Goal: Task Accomplishment & Management: Manage account settings

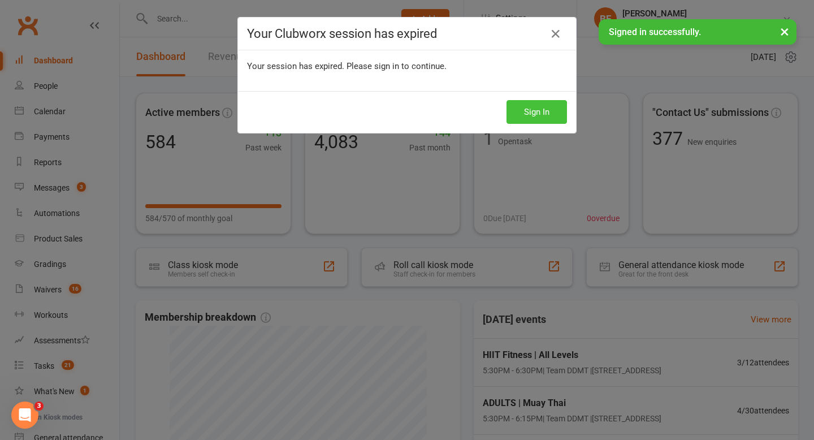
click at [540, 110] on button "Sign In" at bounding box center [536, 112] width 60 height 24
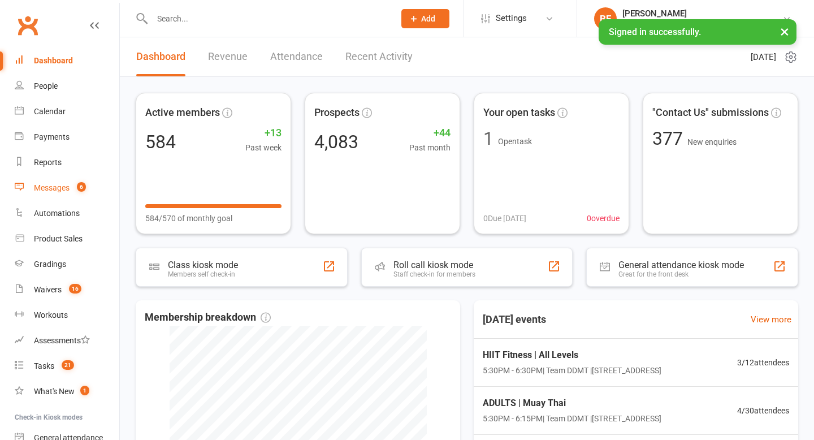
click at [68, 178] on link "Messages 6" at bounding box center [67, 187] width 105 height 25
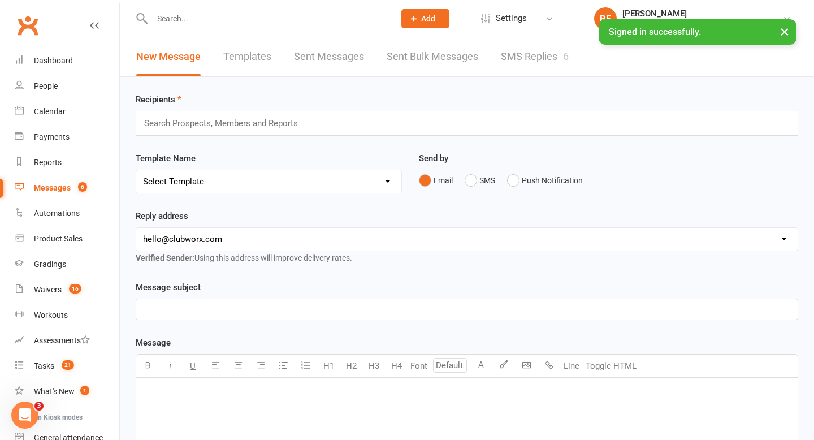
click at [559, 60] on link "SMS Replies 6" at bounding box center [535, 56] width 68 height 39
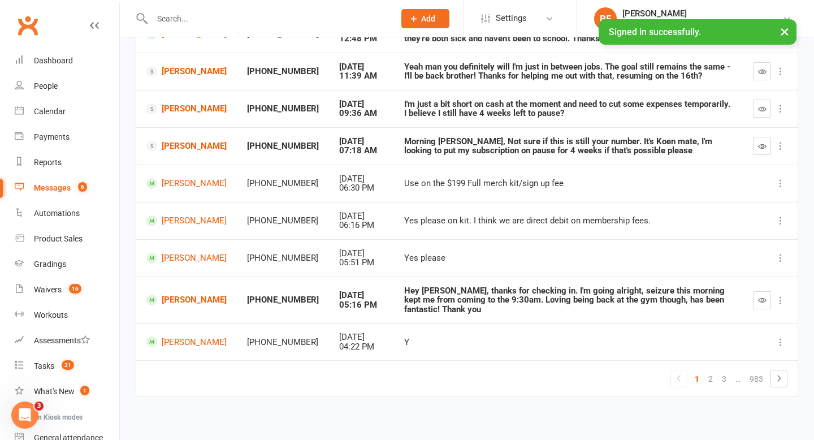
scroll to position [212, 0]
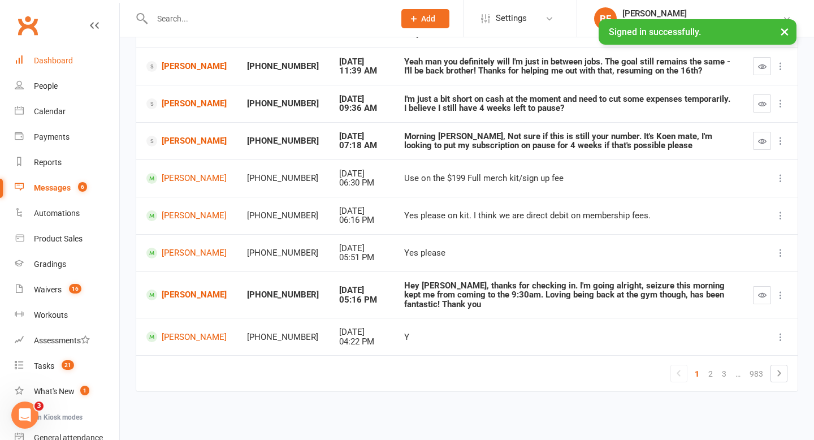
click at [60, 68] on link "Dashboard" at bounding box center [67, 60] width 105 height 25
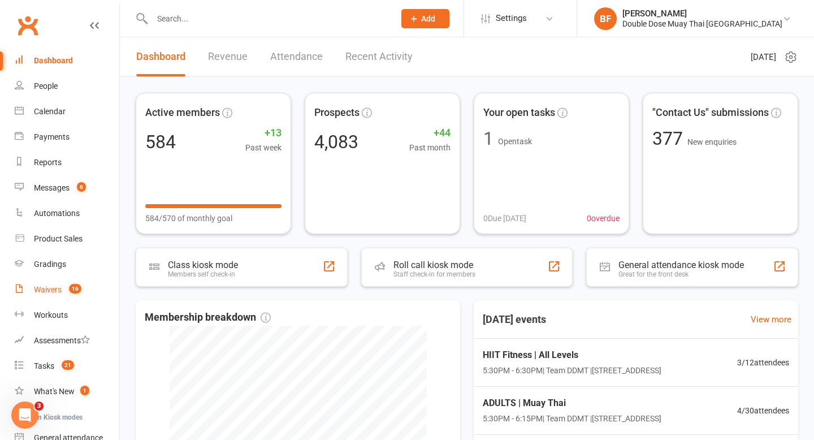
click at [52, 286] on div "Waivers" at bounding box center [48, 289] width 28 height 9
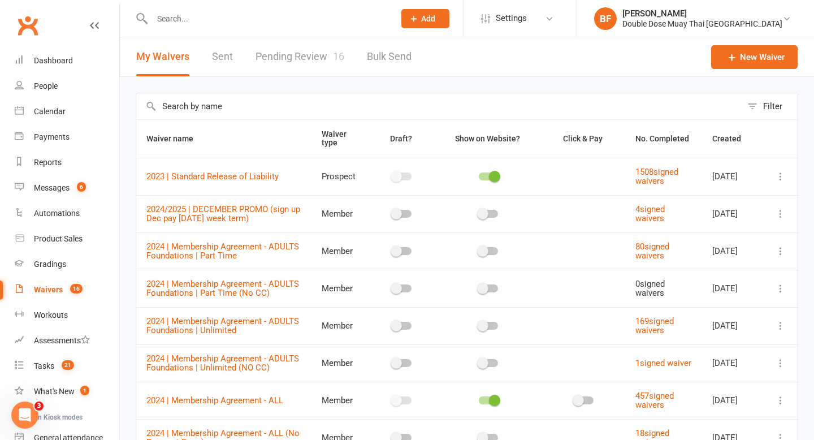
click at [291, 53] on link "Pending Review 16" at bounding box center [299, 56] width 89 height 39
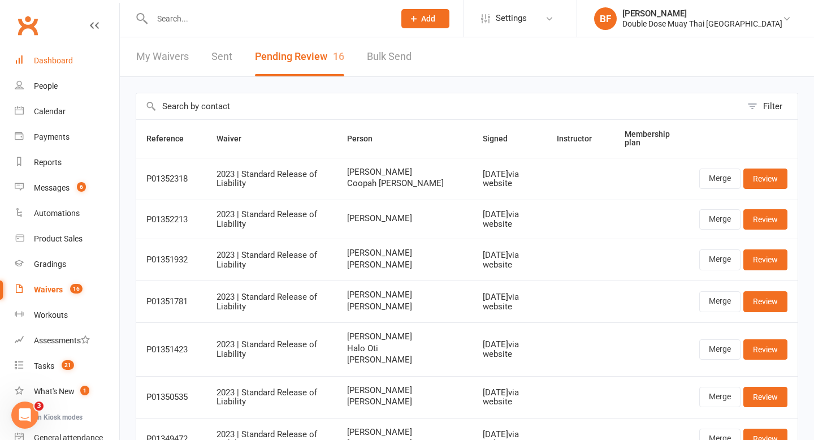
click at [50, 59] on div "Dashboard" at bounding box center [53, 60] width 39 height 9
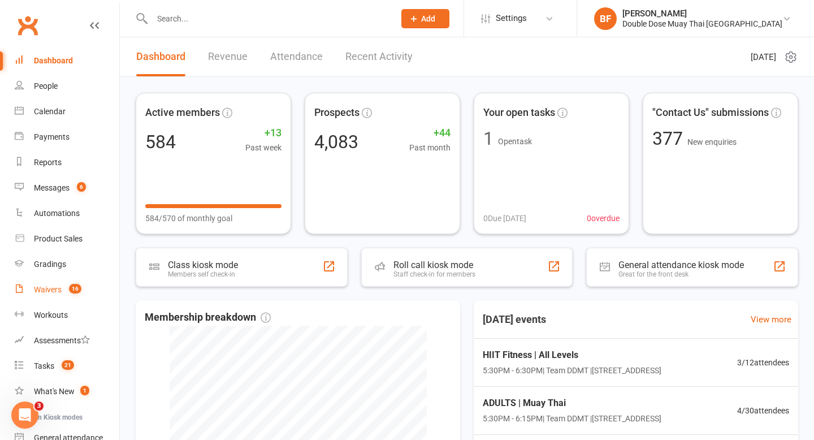
click at [59, 288] on div "Waivers" at bounding box center [48, 289] width 28 height 9
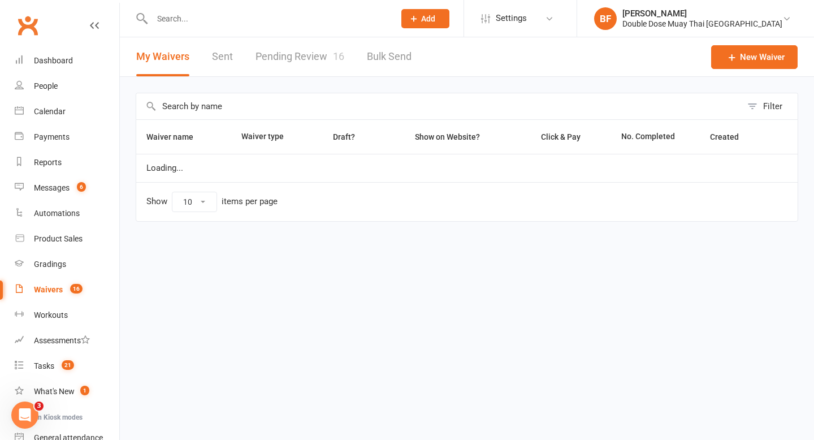
click at [296, 57] on link "Pending Review 16" at bounding box center [299, 56] width 89 height 39
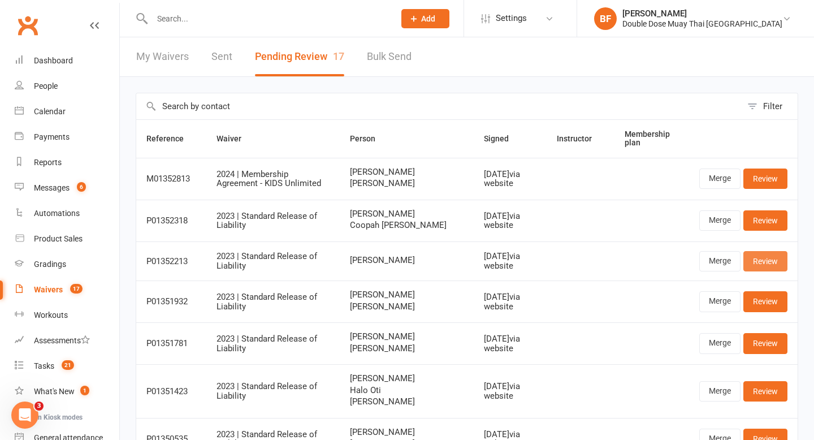
click at [757, 261] on link "Review" at bounding box center [765, 261] width 44 height 20
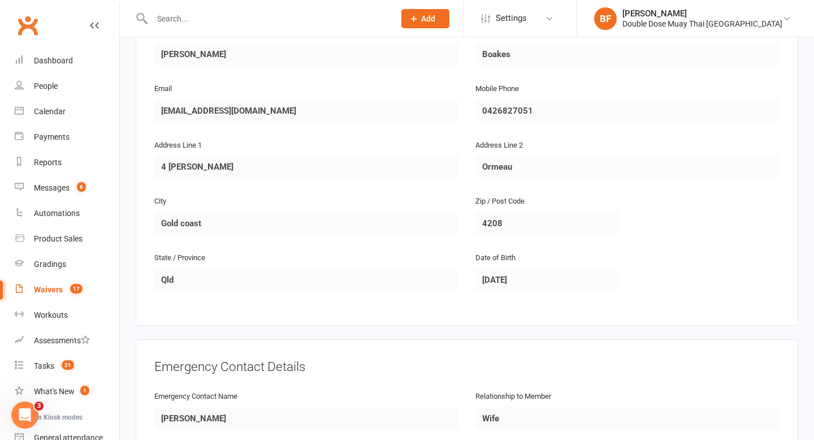
scroll to position [175, 0]
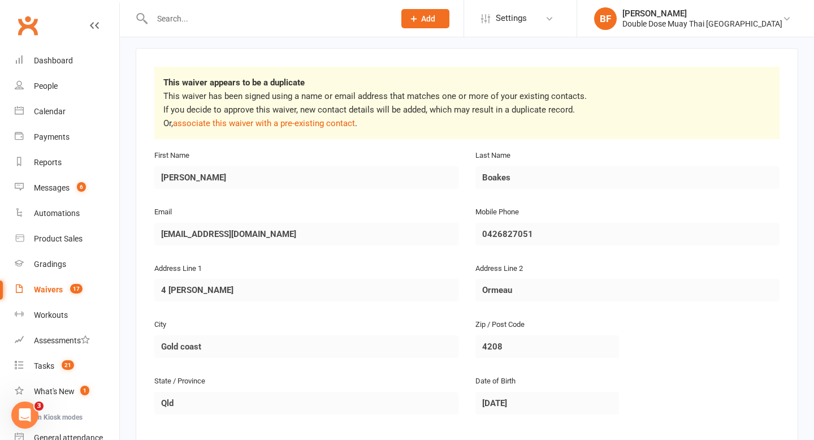
click at [190, 25] on input "text" at bounding box center [268, 19] width 238 height 16
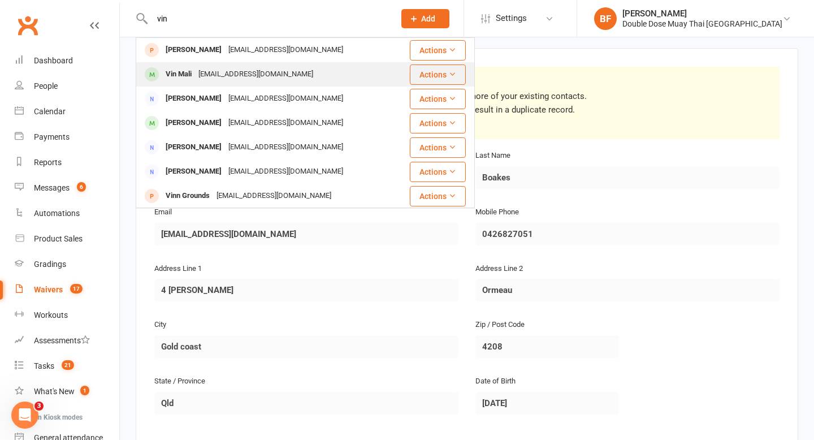
type input "vin"
click at [220, 75] on div "[EMAIL_ADDRESS][DOMAIN_NAME]" at bounding box center [256, 74] width 122 height 16
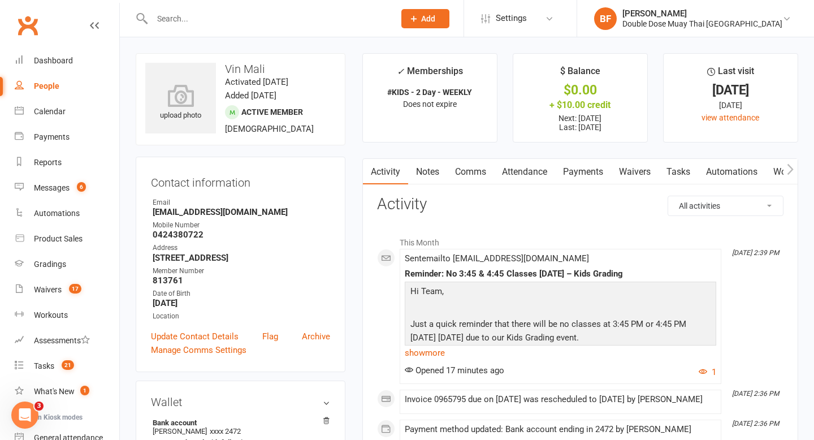
click at [582, 175] on link "Payments" at bounding box center [583, 172] width 56 height 26
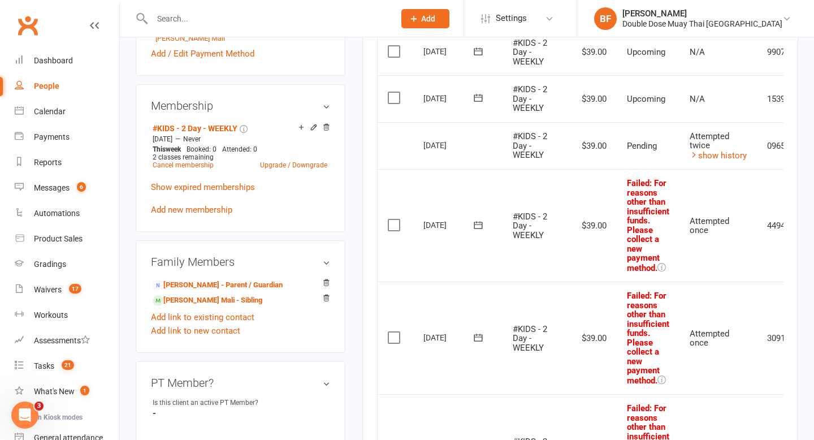
scroll to position [423, 0]
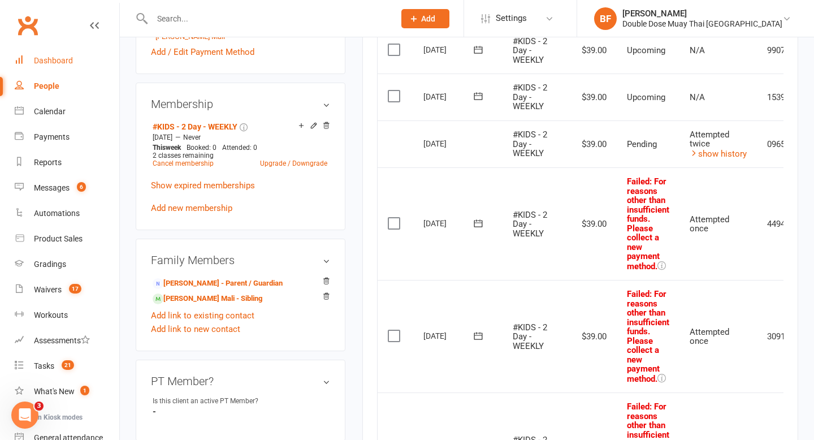
click at [51, 59] on div "Dashboard" at bounding box center [53, 60] width 39 height 9
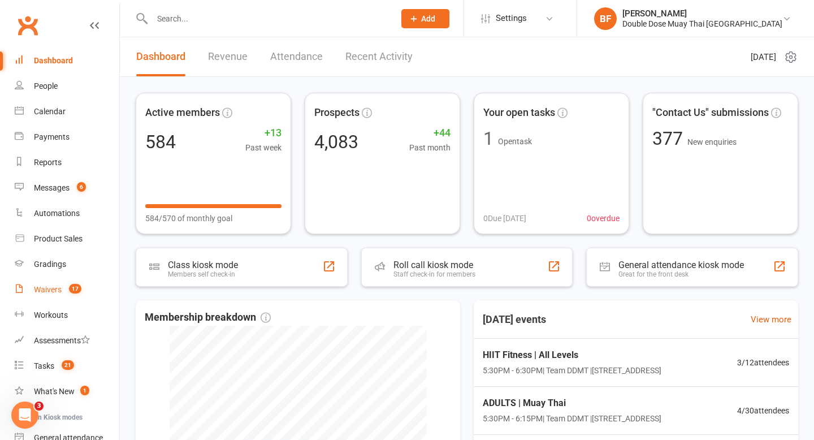
click at [56, 292] on div "Waivers" at bounding box center [48, 289] width 28 height 9
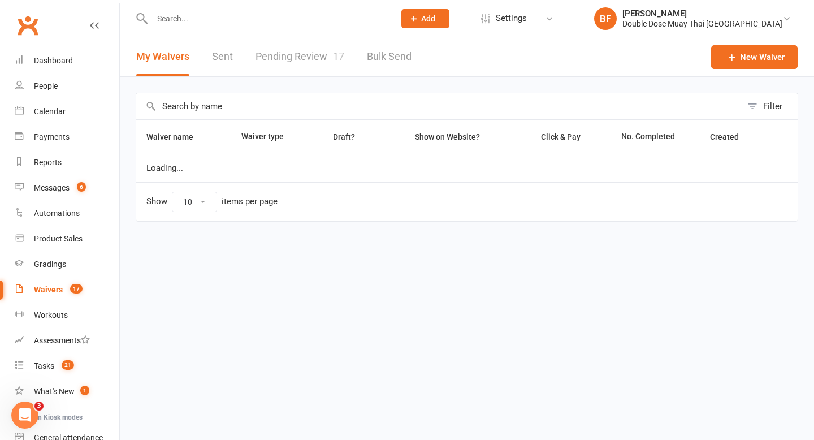
click at [311, 60] on link "Pending Review 17" at bounding box center [299, 56] width 89 height 39
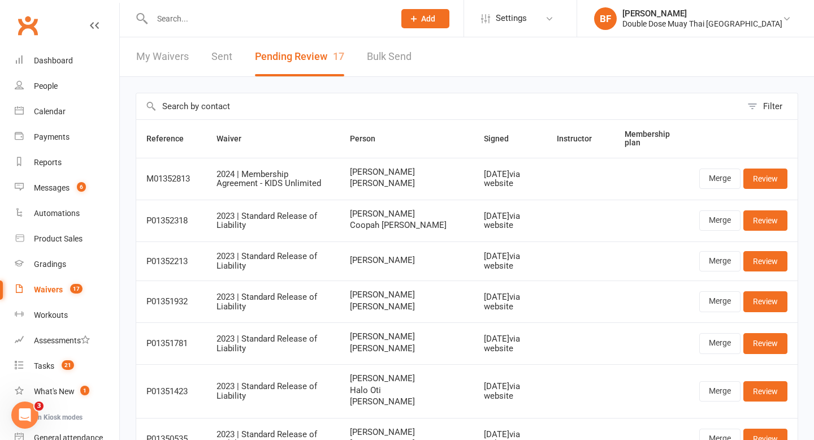
drag, startPoint x: 430, startPoint y: 185, endPoint x: 359, endPoint y: 184, distance: 71.2
click at [359, 184] on td "[PERSON_NAME] [PERSON_NAME]" at bounding box center [407, 179] width 135 height 42
copy span "[PERSON_NAME]"
click at [756, 181] on link "Review" at bounding box center [765, 178] width 44 height 20
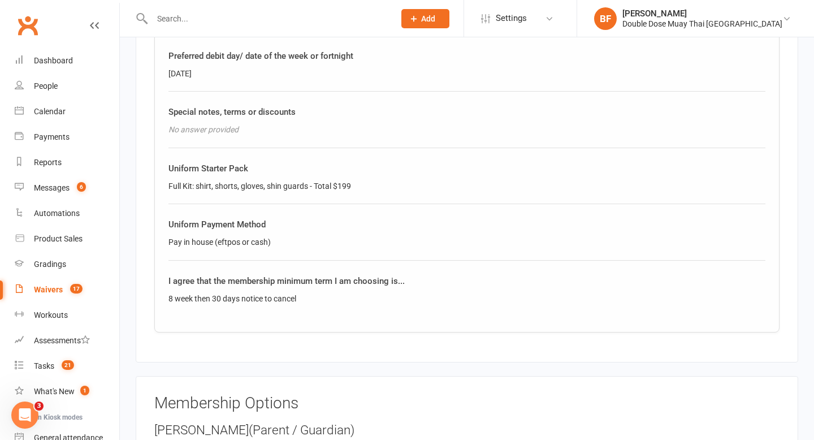
scroll to position [1011, 0]
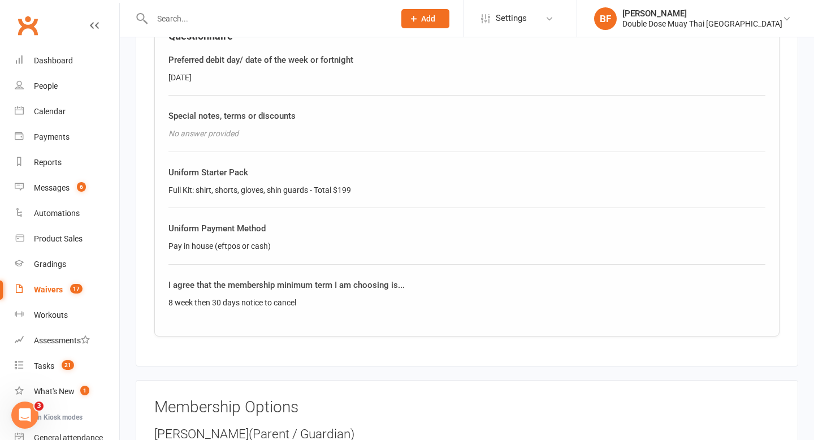
click at [68, 293] on count-badge "17" at bounding box center [73, 289] width 18 height 9
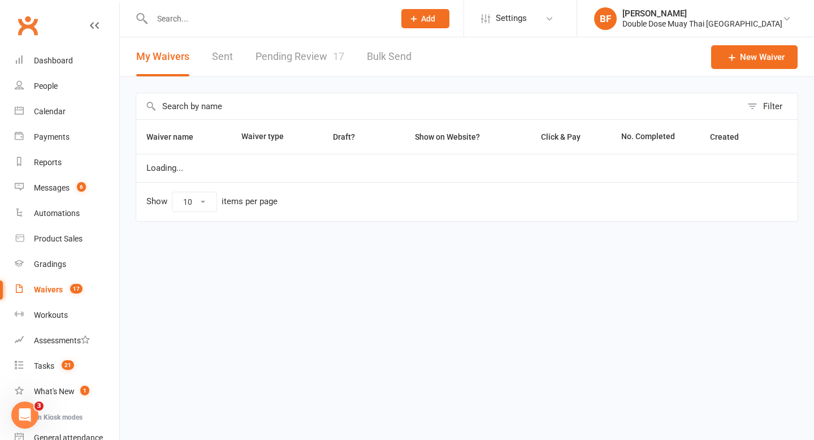
click at [316, 71] on link "Pending Review 17" at bounding box center [299, 56] width 89 height 39
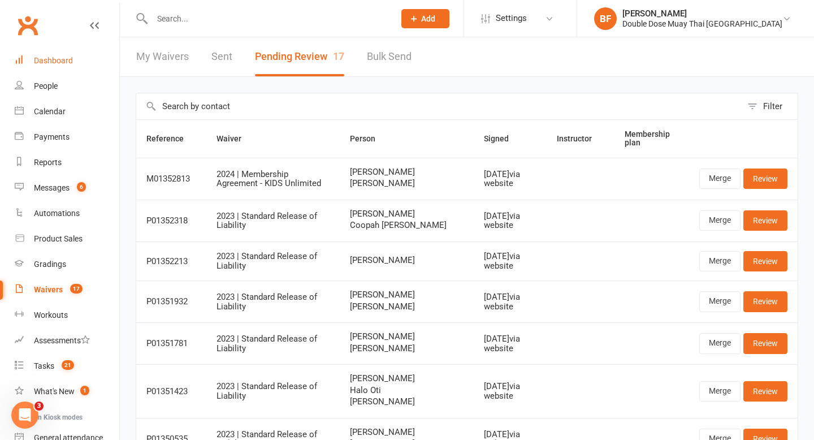
click at [38, 50] on link "Dashboard" at bounding box center [67, 60] width 105 height 25
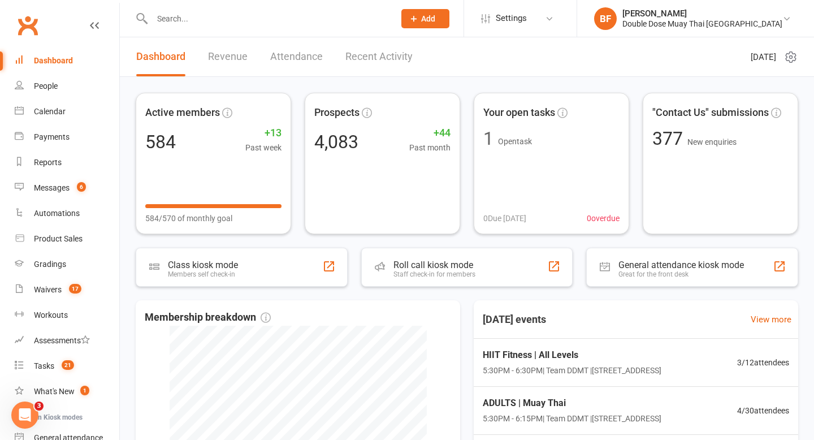
click at [181, 20] on input "text" at bounding box center [268, 19] width 238 height 16
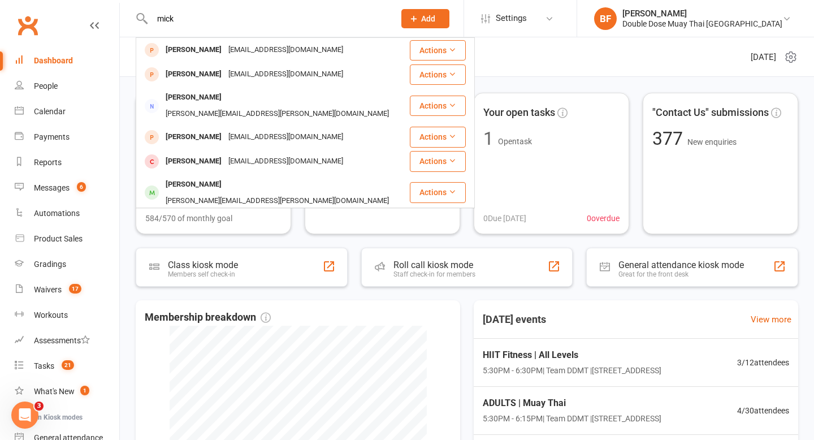
type input "mick"
click at [225, 216] on div "[EMAIL_ADDRESS][DOMAIN_NAME]" at bounding box center [286, 224] width 122 height 16
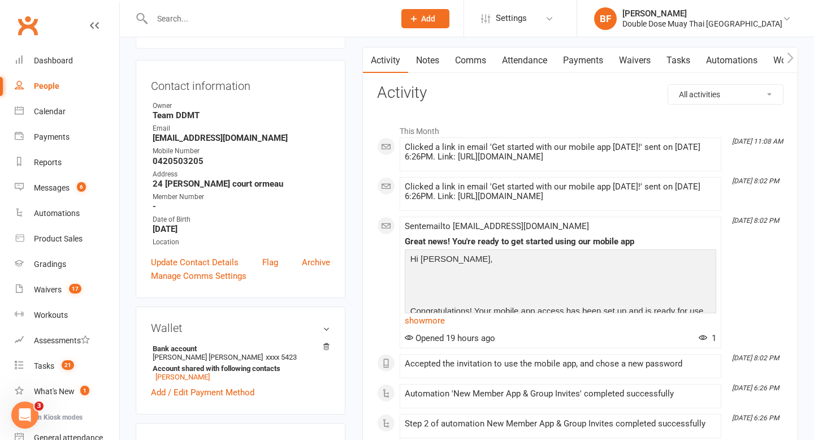
scroll to position [341, 0]
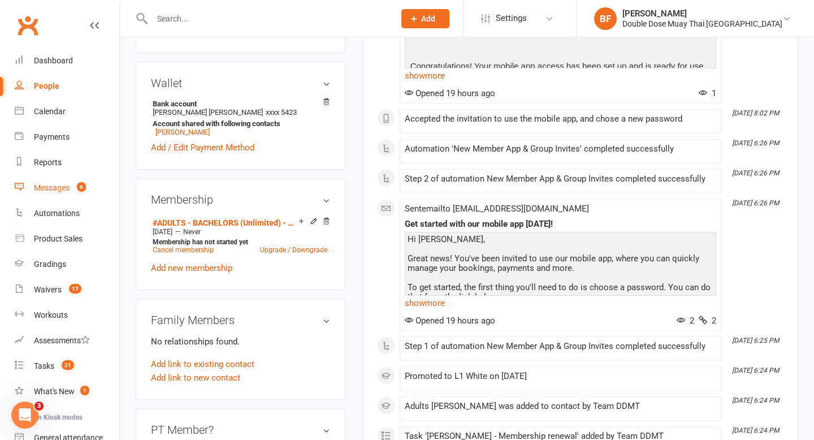
click at [69, 187] on div "Messages" at bounding box center [52, 187] width 36 height 9
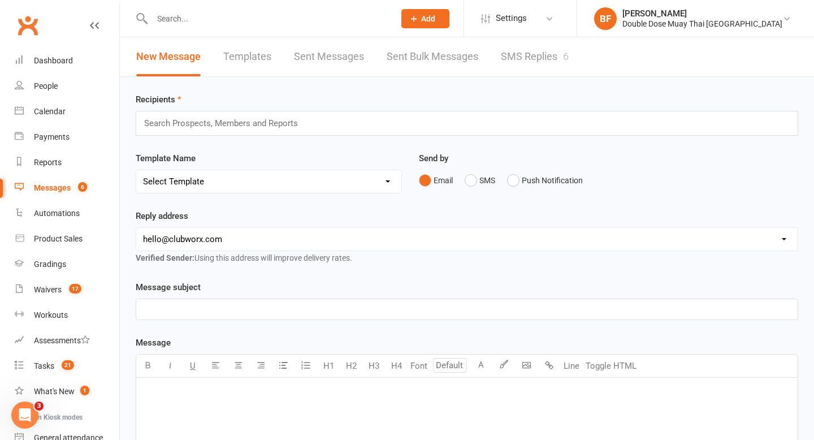
click at [553, 53] on link "SMS Replies 6" at bounding box center [535, 56] width 68 height 39
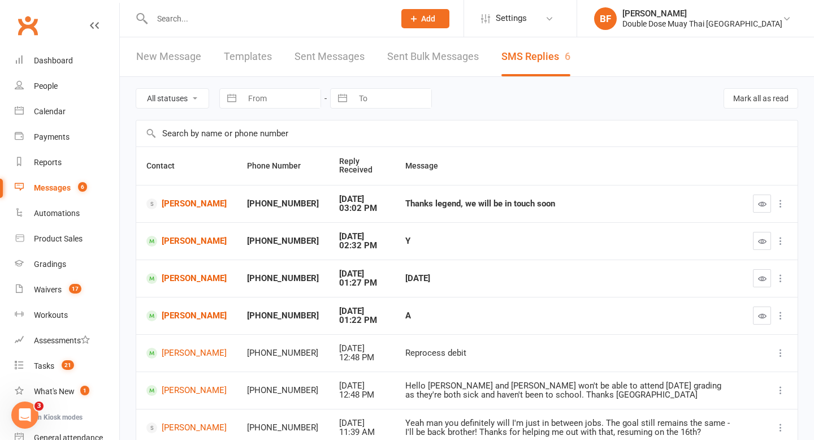
click at [229, 23] on input "text" at bounding box center [268, 19] width 238 height 16
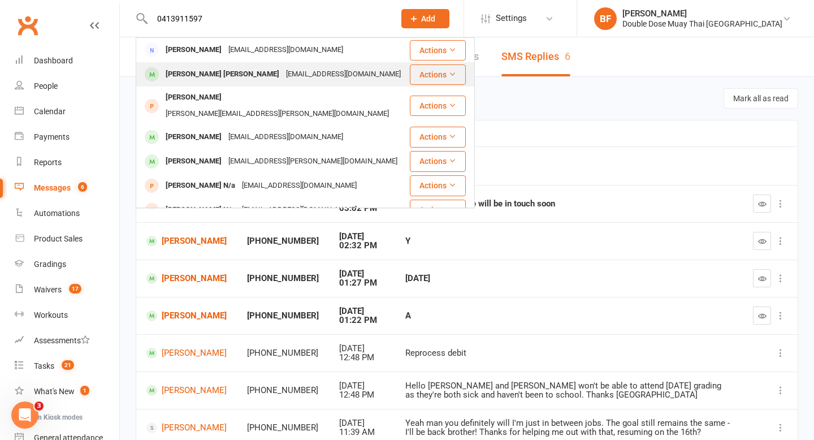
type input "0413911597"
click at [283, 68] on div "[EMAIL_ADDRESS][DOMAIN_NAME]" at bounding box center [344, 74] width 122 height 16
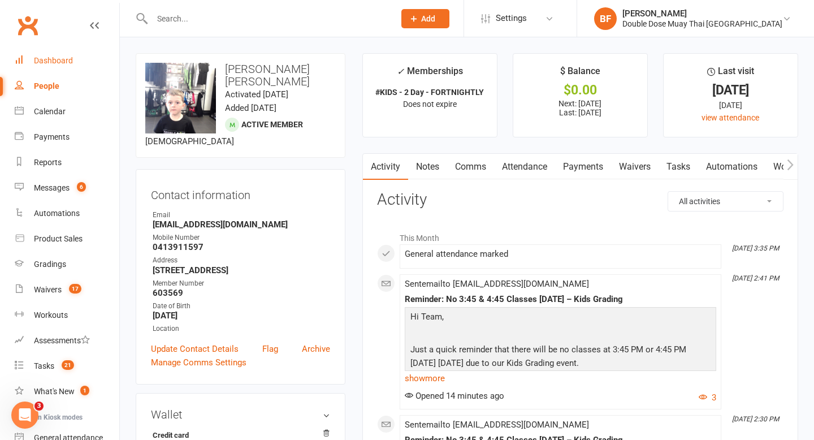
click at [60, 60] on div "Dashboard" at bounding box center [53, 60] width 39 height 9
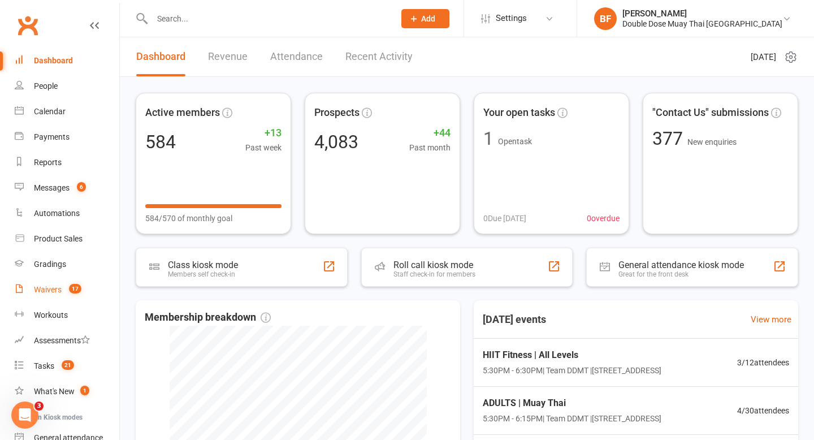
click at [57, 292] on div "Waivers" at bounding box center [48, 289] width 28 height 9
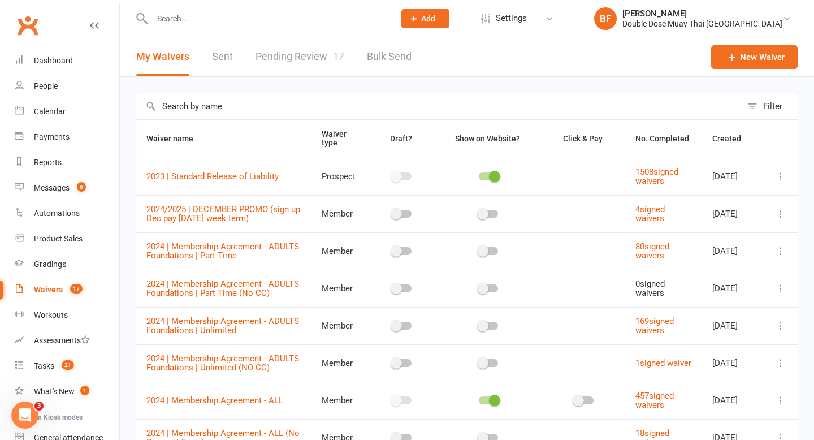
click at [301, 59] on link "Pending Review 17" at bounding box center [299, 56] width 89 height 39
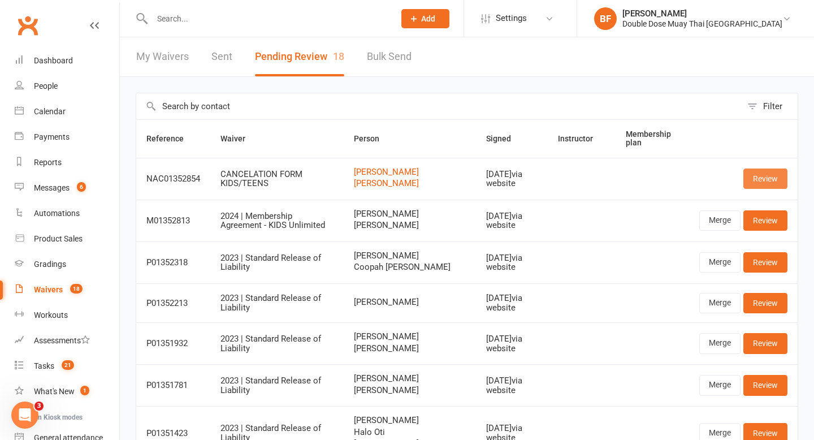
click at [769, 177] on link "Review" at bounding box center [765, 178] width 44 height 20
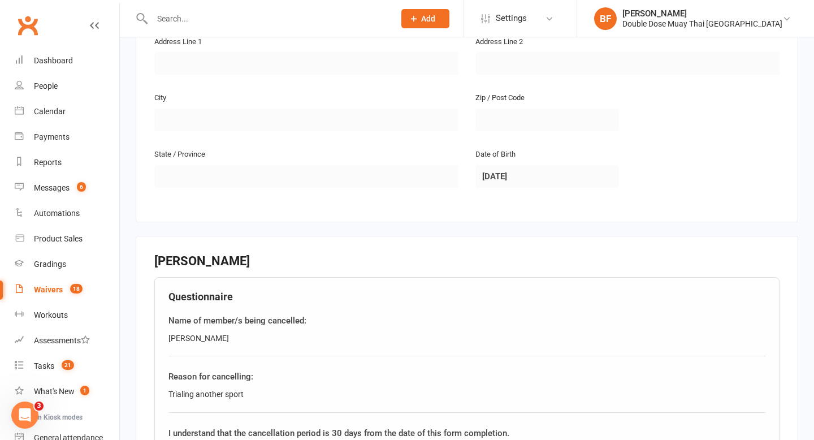
scroll to position [801, 0]
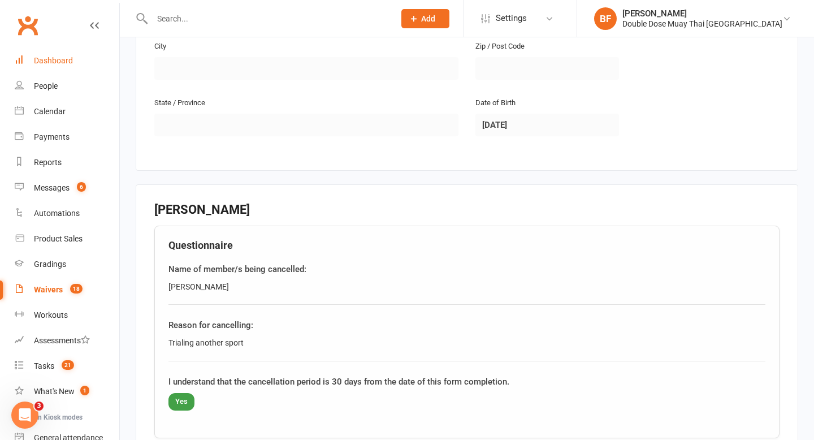
click at [60, 61] on div "Dashboard" at bounding box center [53, 60] width 39 height 9
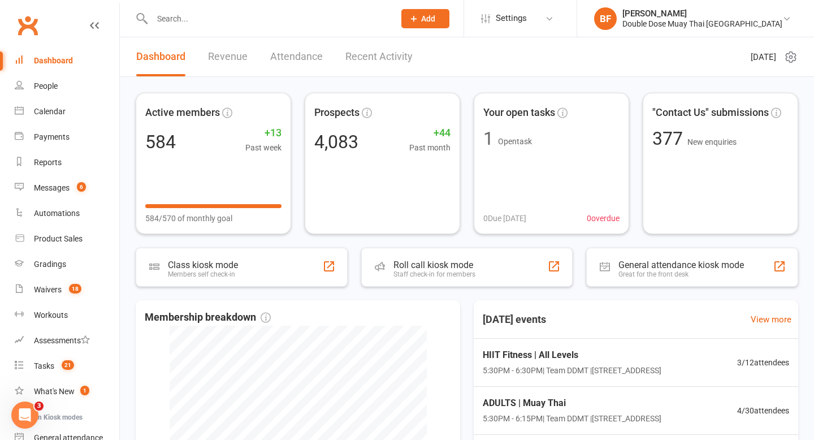
click at [193, 15] on input "text" at bounding box center [268, 19] width 238 height 16
click at [179, 18] on input "text" at bounding box center [268, 19] width 238 height 16
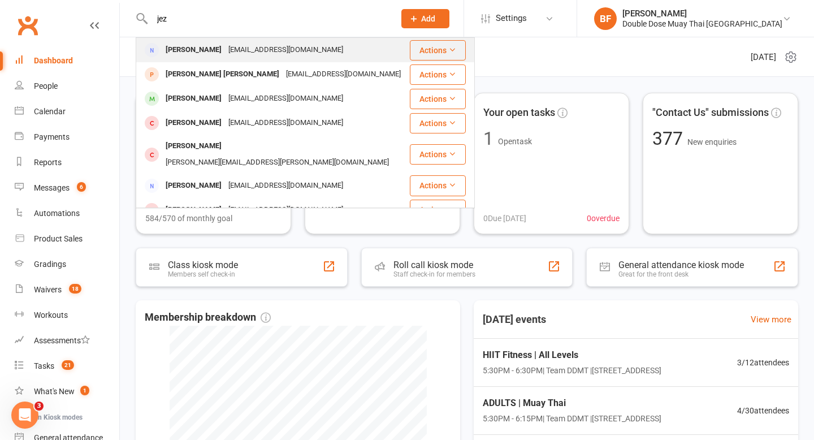
type input "jez"
click at [225, 47] on div "[EMAIL_ADDRESS][DOMAIN_NAME]" at bounding box center [286, 50] width 122 height 16
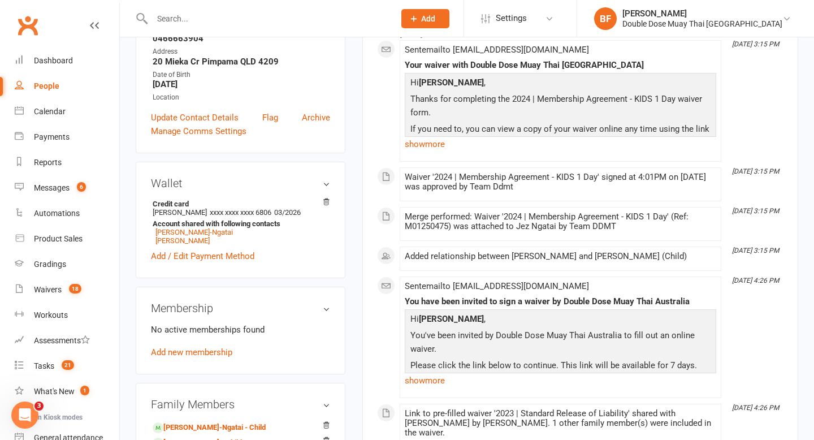
scroll to position [400, 0]
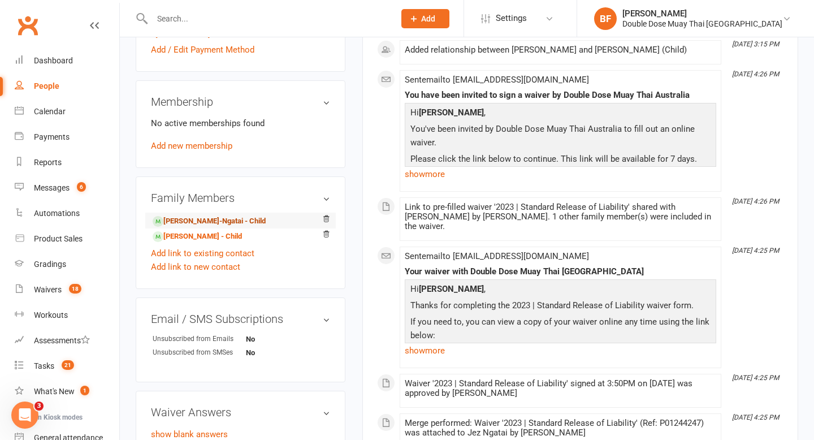
click at [240, 220] on link "[PERSON_NAME]-Ngatai - Child" at bounding box center [209, 221] width 113 height 12
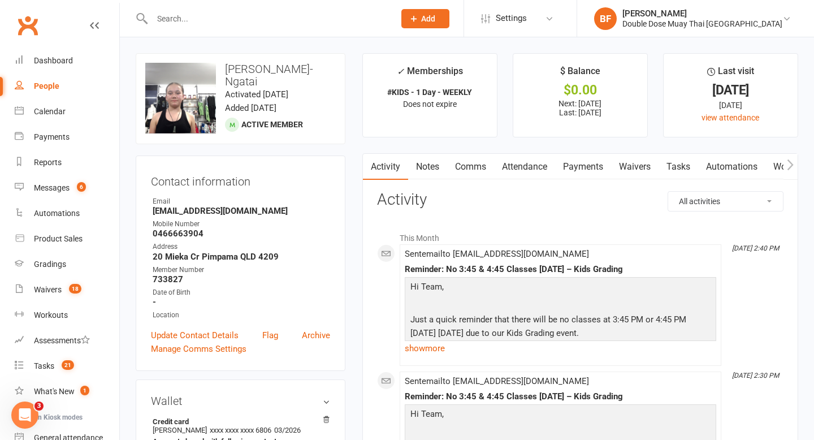
click at [586, 166] on link "Payments" at bounding box center [583, 167] width 56 height 26
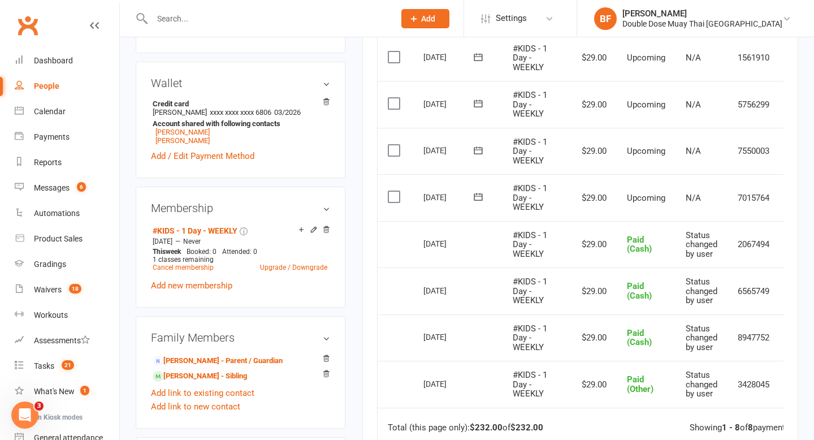
scroll to position [273, 0]
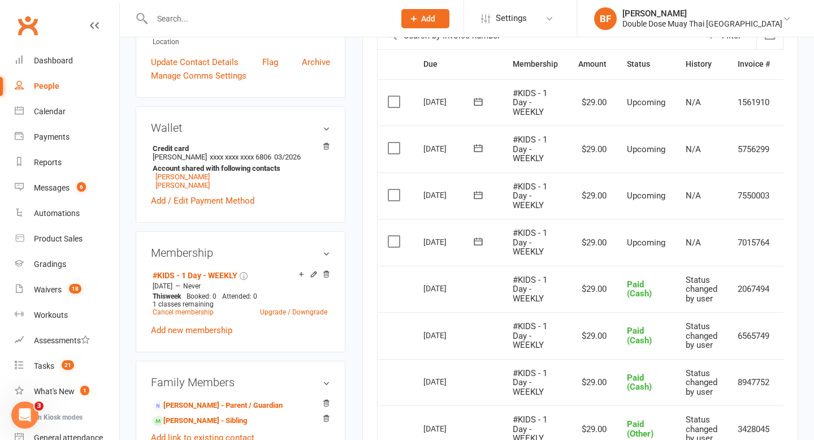
click at [479, 241] on icon at bounding box center [477, 241] width 11 height 11
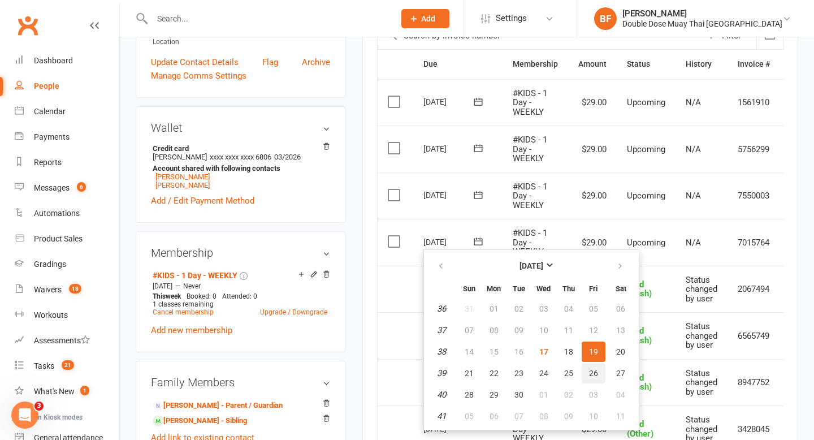
click at [594, 371] on span "26" at bounding box center [593, 372] width 9 height 9
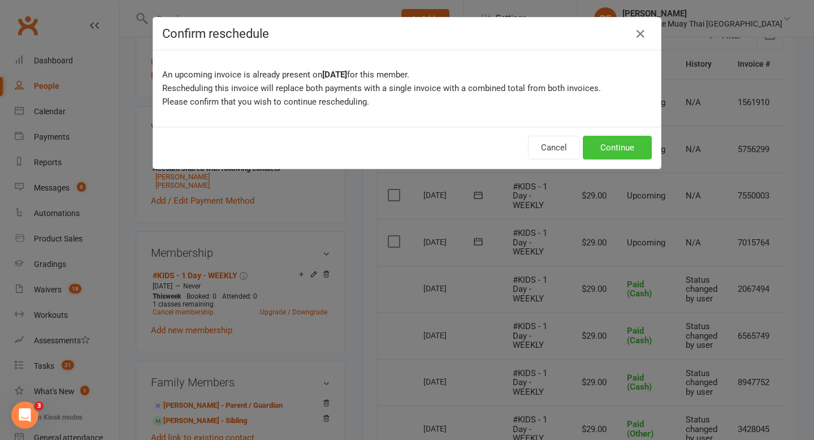
click at [605, 151] on button "Continue" at bounding box center [617, 148] width 69 height 24
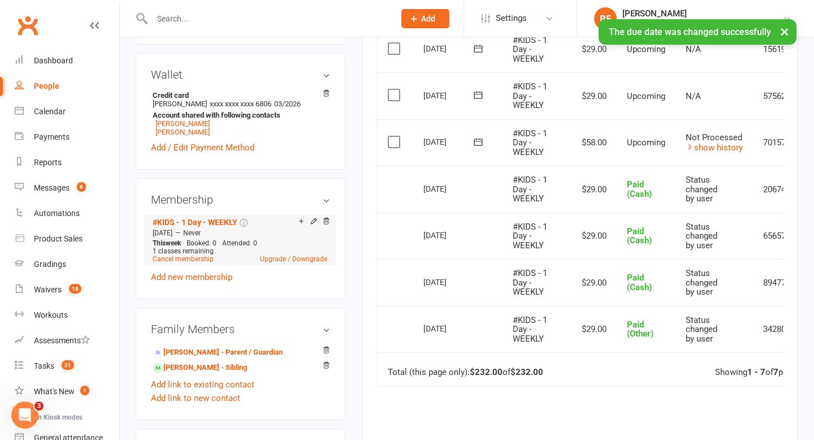
scroll to position [326, 0]
click at [203, 367] on link "[PERSON_NAME] - Sibling" at bounding box center [200, 368] width 94 height 12
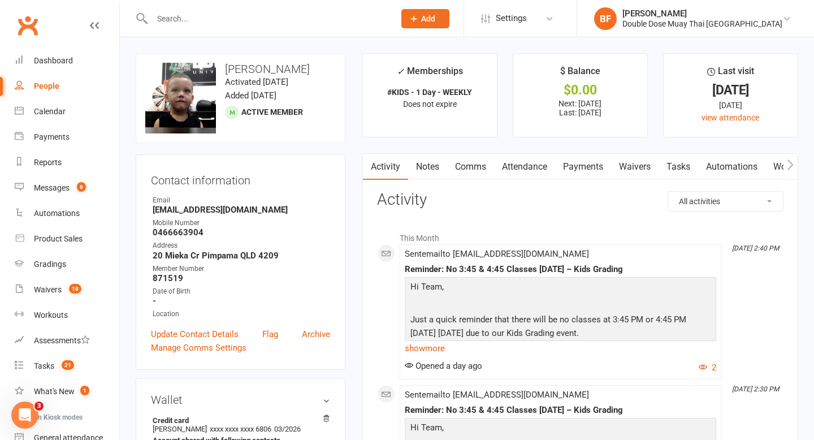
click at [579, 167] on link "Payments" at bounding box center [583, 167] width 56 height 26
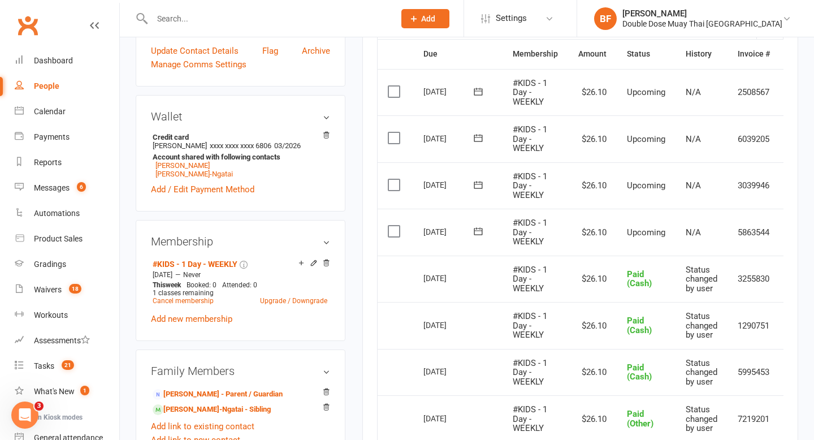
scroll to position [311, 0]
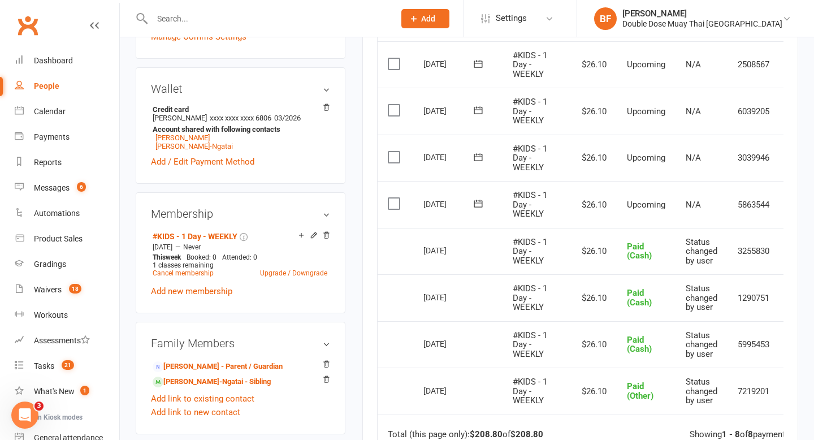
click at [478, 198] on icon at bounding box center [477, 203] width 11 height 11
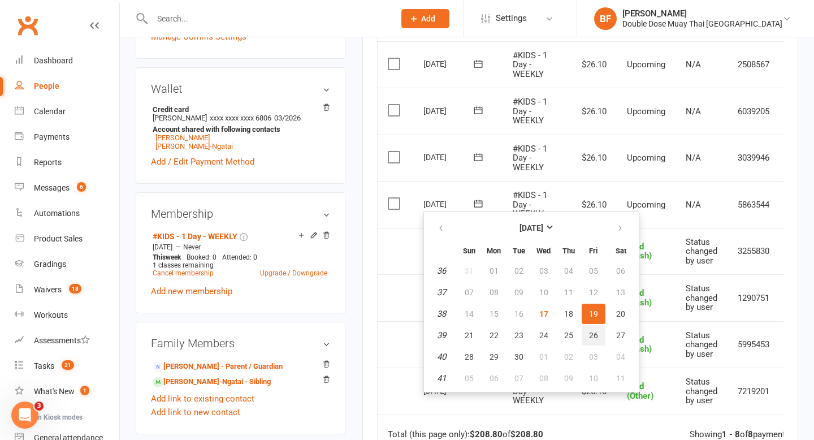
click at [595, 336] on span "26" at bounding box center [593, 335] width 9 height 9
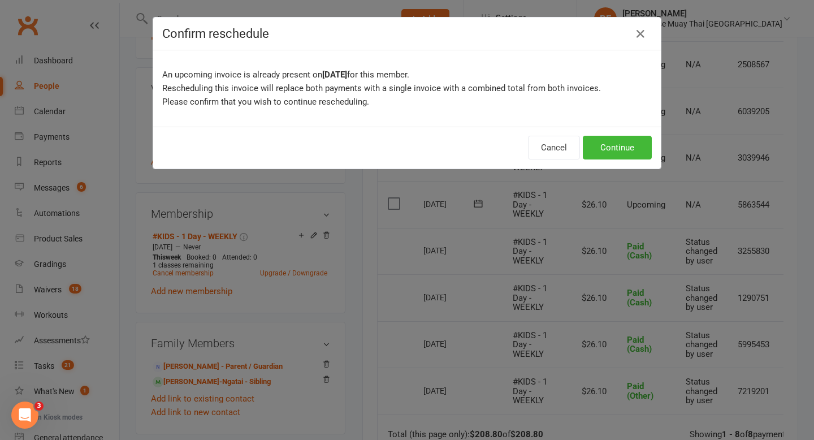
click at [603, 161] on div "Cancel Continue" at bounding box center [407, 148] width 508 height 42
click at [605, 149] on button "Continue" at bounding box center [617, 148] width 69 height 24
